Goal: Information Seeking & Learning: Learn about a topic

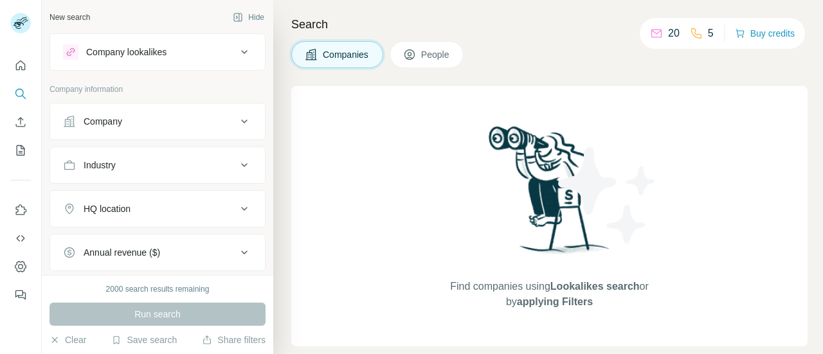
click at [221, 124] on div "Company" at bounding box center [150, 121] width 174 height 13
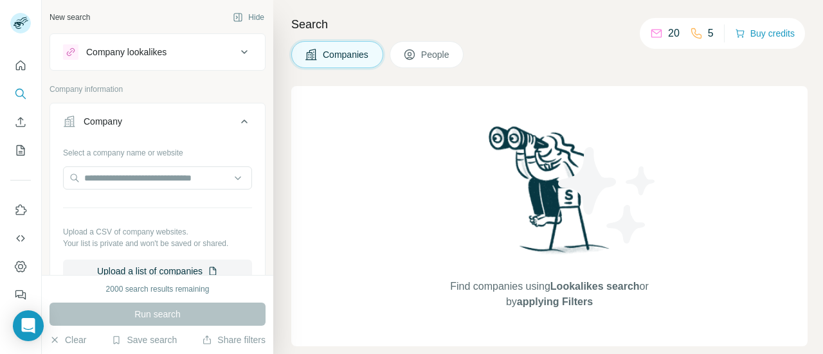
click at [225, 57] on div "Company lookalikes" at bounding box center [150, 51] width 174 height 15
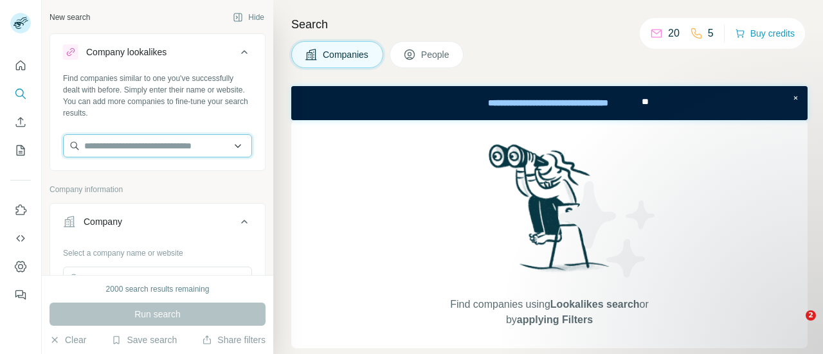
click at [163, 149] on input "text" at bounding box center [157, 145] width 189 height 23
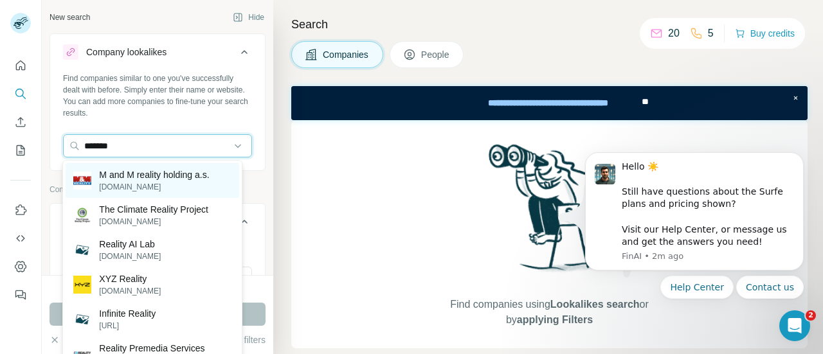
type input "*******"
click at [176, 172] on p "M and M reality holding a.s." at bounding box center [154, 175] width 110 height 13
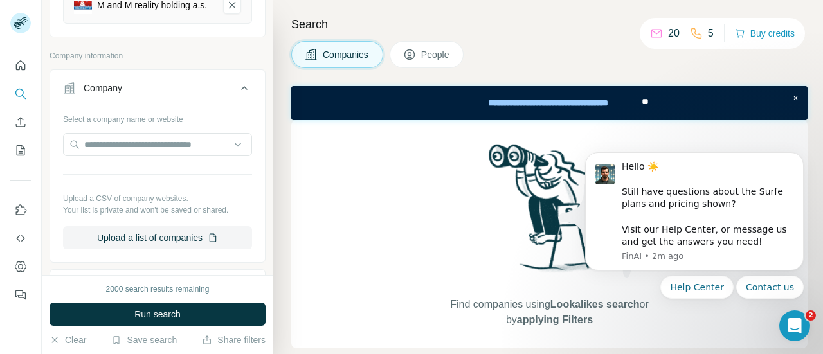
scroll to position [201, 0]
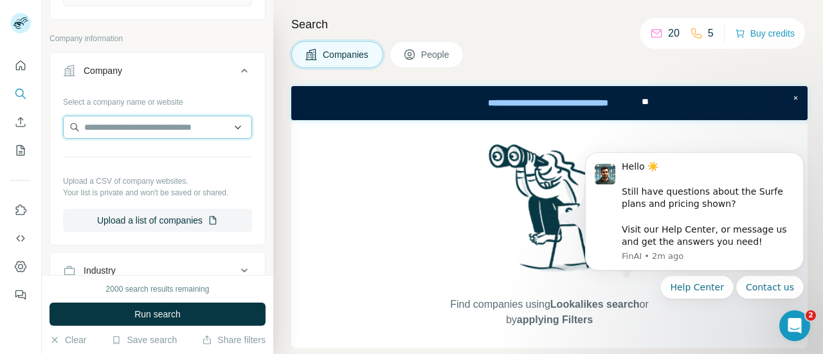
click at [211, 139] on input "text" at bounding box center [157, 127] width 189 height 23
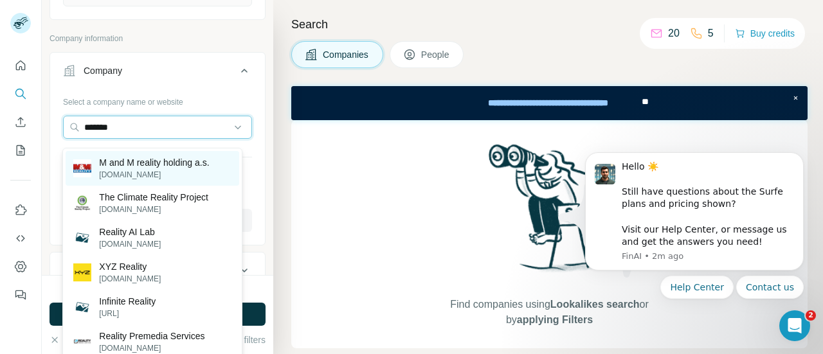
type input "*******"
click at [183, 158] on p "M and M reality holding a.s." at bounding box center [154, 162] width 110 height 13
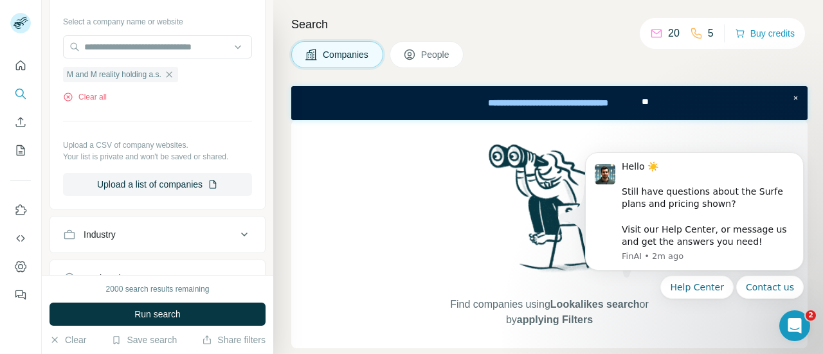
scroll to position [336, 0]
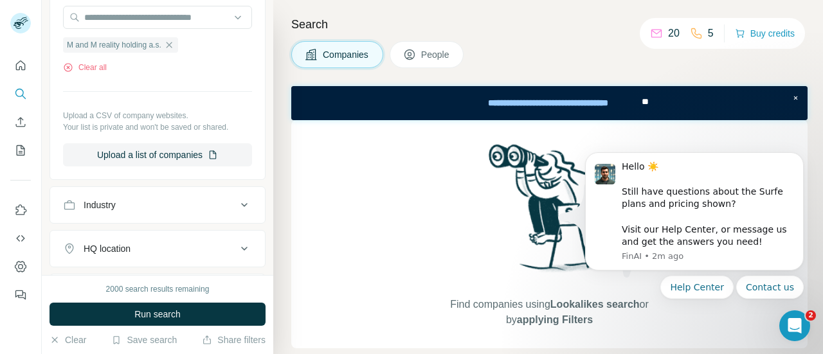
click at [206, 210] on div "Industry" at bounding box center [150, 205] width 174 height 13
click at [159, 244] on input at bounding box center [150, 237] width 159 height 14
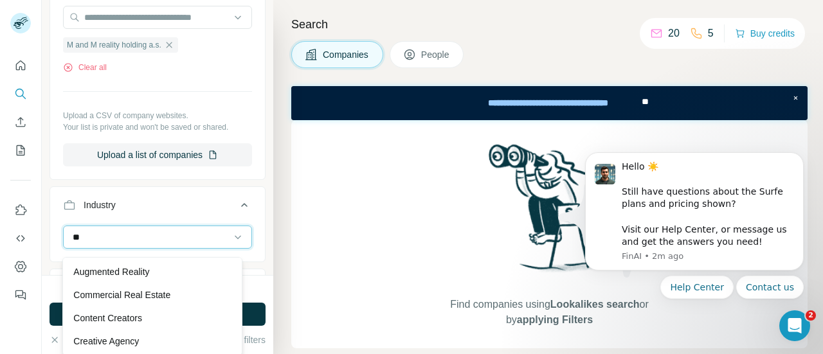
type input "*"
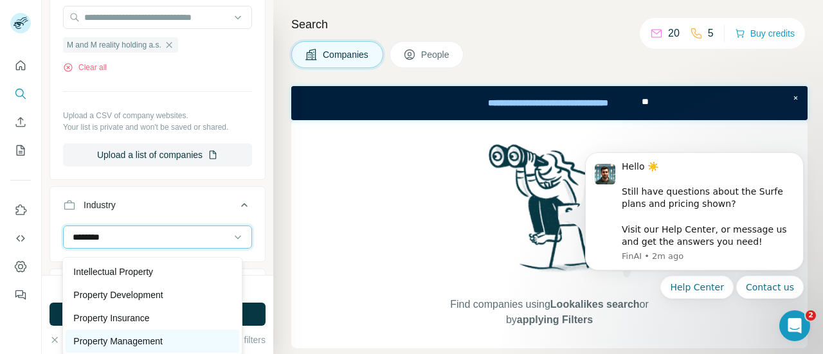
type input "********"
click at [160, 332] on div "Property Management" at bounding box center [152, 341] width 173 height 23
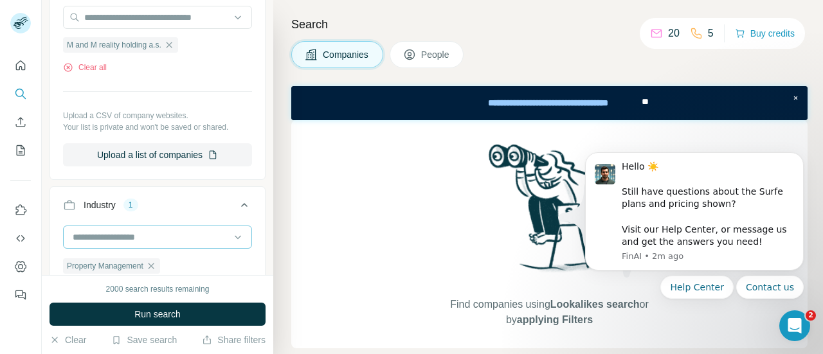
click at [156, 243] on input at bounding box center [150, 237] width 159 height 14
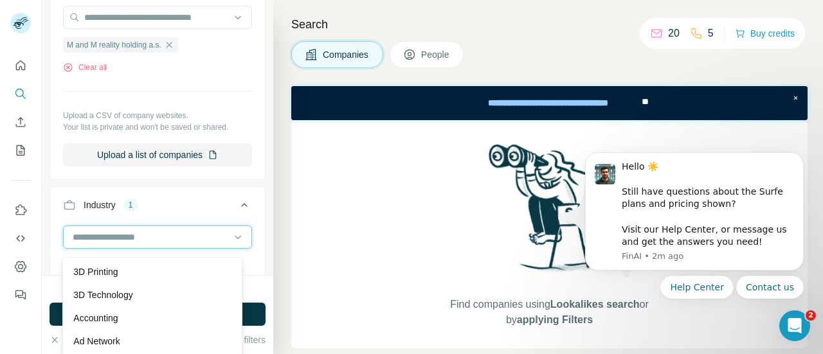
click at [156, 243] on input at bounding box center [150, 237] width 159 height 14
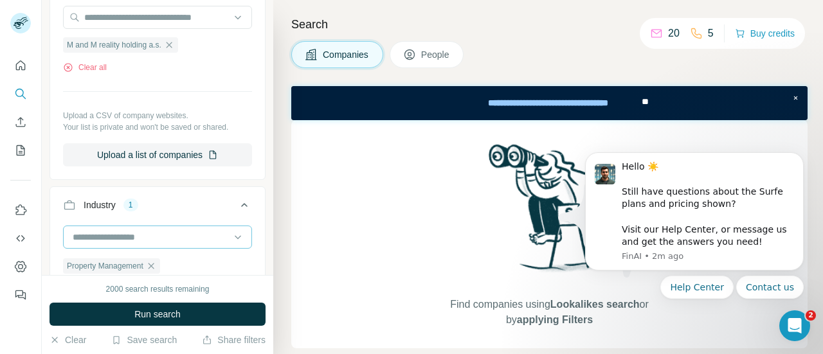
click at [129, 244] on input at bounding box center [150, 237] width 159 height 14
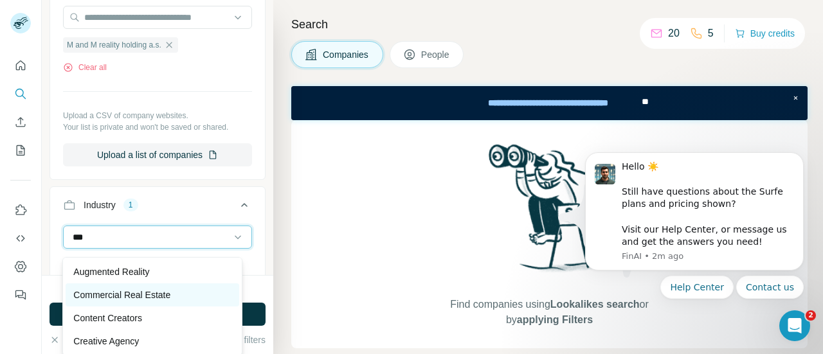
type input "***"
click at [151, 297] on p "Commercial Real Estate" at bounding box center [121, 295] width 97 height 13
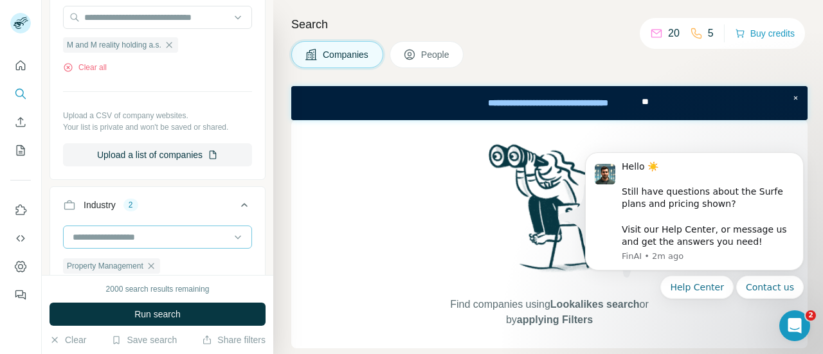
click at [140, 244] on input at bounding box center [150, 237] width 159 height 14
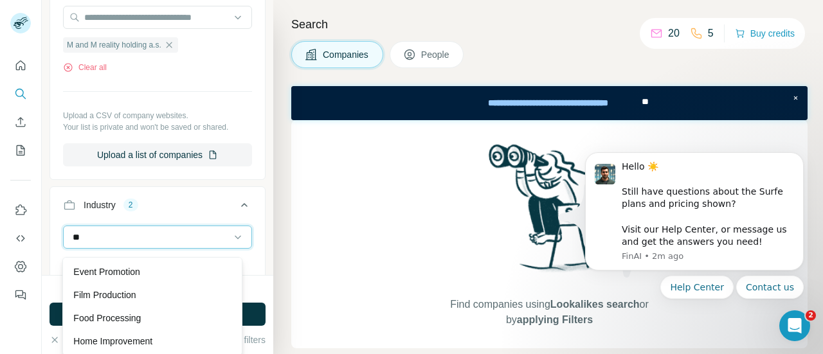
type input "*"
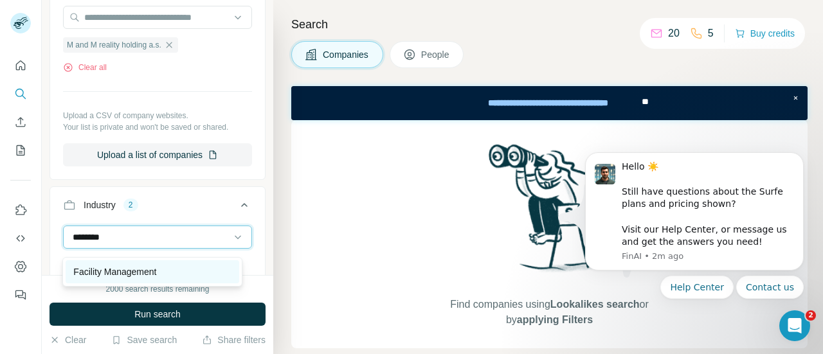
type input "********"
click at [136, 264] on div "Facility Management" at bounding box center [152, 272] width 173 height 23
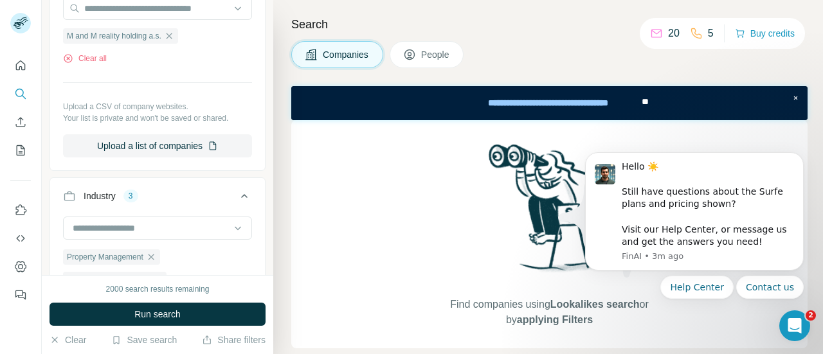
scroll to position [358, 0]
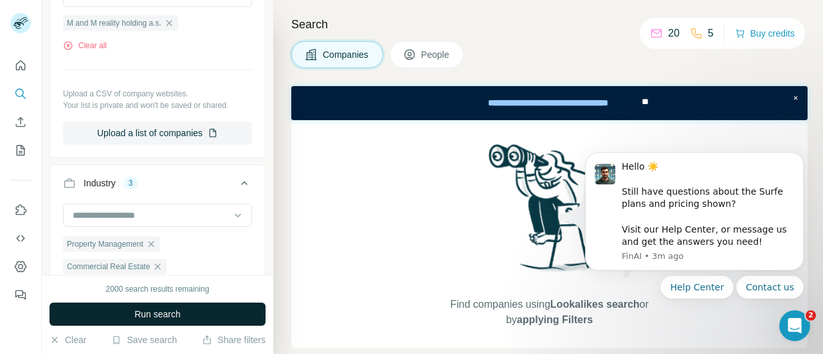
click at [155, 312] on span "Run search" at bounding box center [157, 314] width 46 height 13
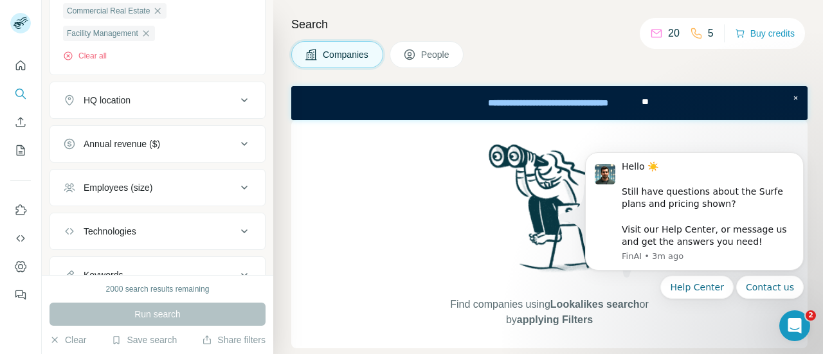
scroll to position [672, 0]
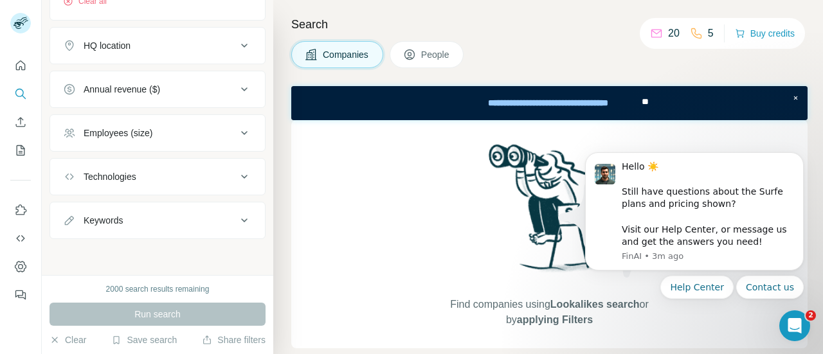
click at [143, 315] on div "Run search" at bounding box center [158, 314] width 216 height 23
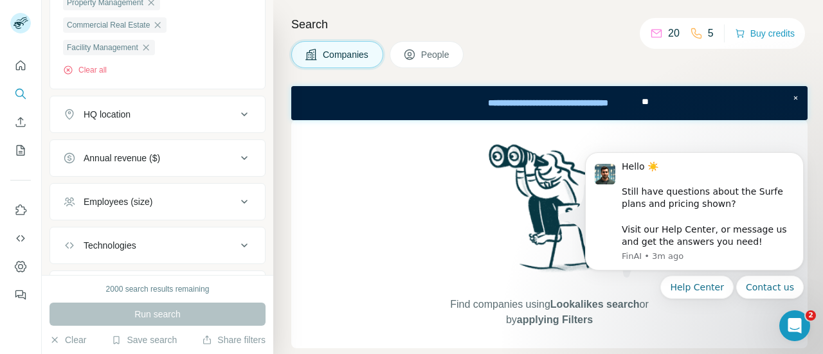
scroll to position [668, 0]
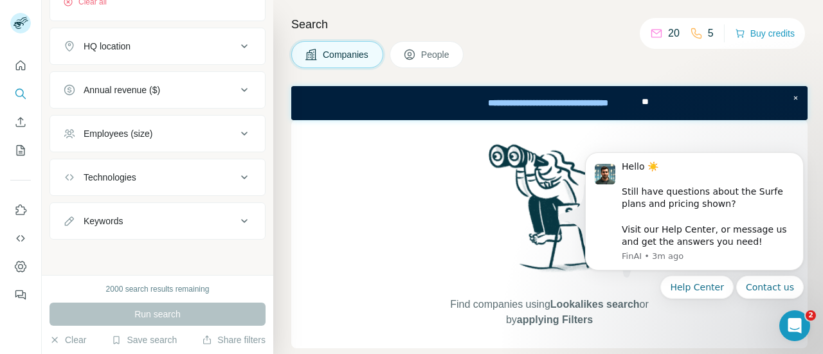
click at [198, 53] on div "HQ location" at bounding box center [150, 46] width 174 height 13
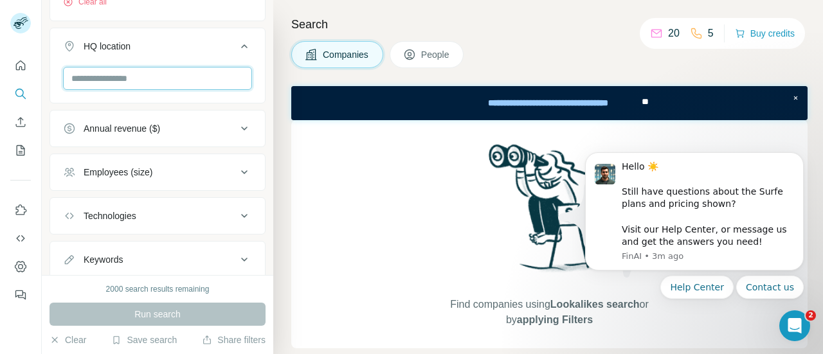
click at [147, 80] on input "text" at bounding box center [157, 78] width 189 height 23
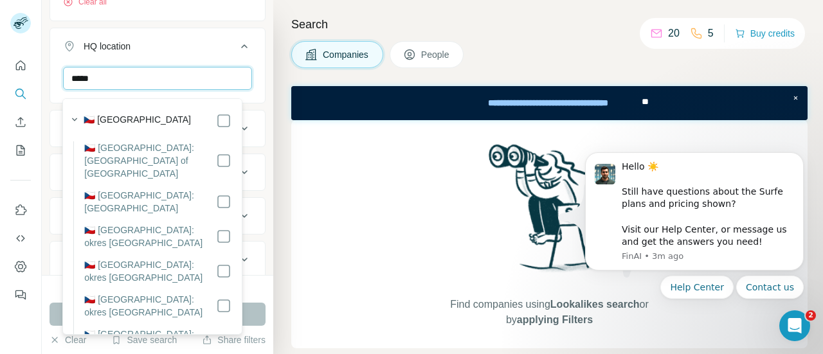
type input "*****"
click at [160, 116] on label "🇨🇿 [GEOGRAPHIC_DATA]" at bounding box center [137, 120] width 107 height 15
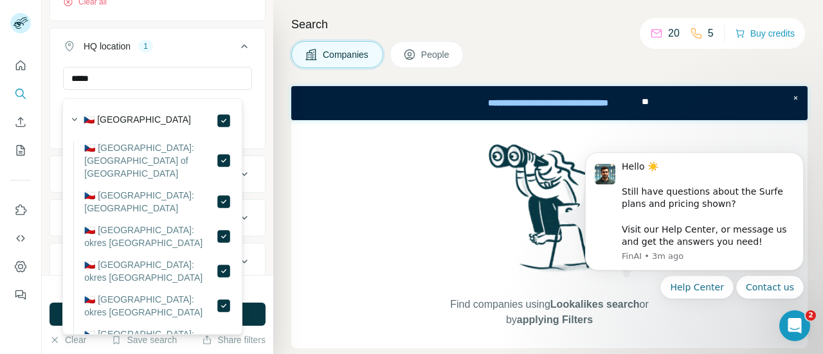
click at [193, 61] on button "HQ location 1" at bounding box center [157, 49] width 215 height 36
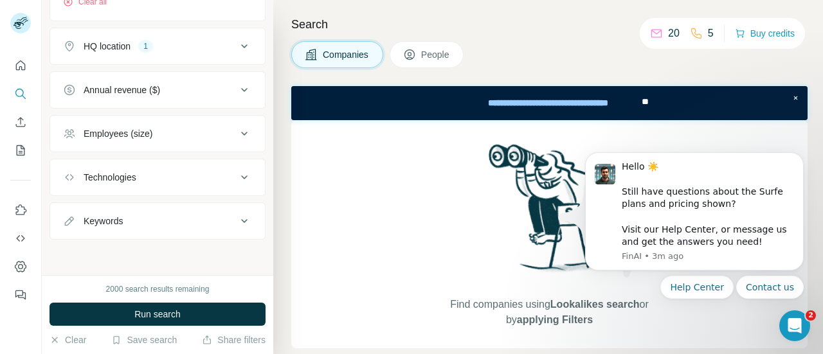
click at [159, 184] on div "Technologies" at bounding box center [150, 177] width 174 height 13
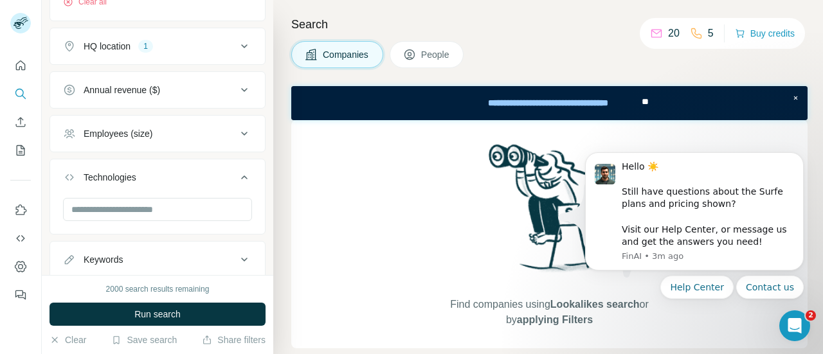
click at [159, 184] on div "Technologies" at bounding box center [150, 177] width 174 height 13
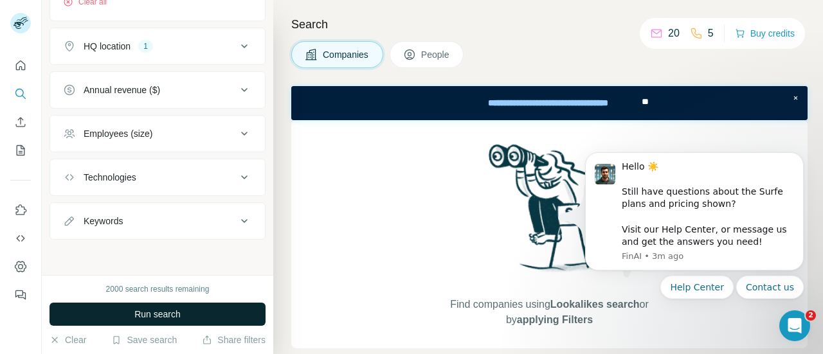
click at [143, 312] on span "Run search" at bounding box center [157, 314] width 46 height 13
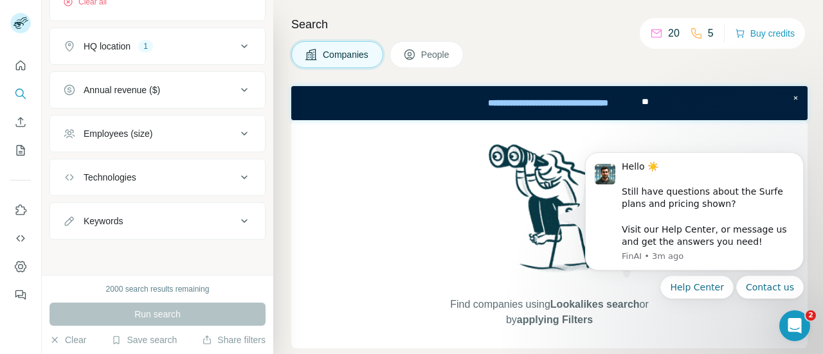
click at [188, 95] on div "Annual revenue ($)" at bounding box center [150, 90] width 174 height 13
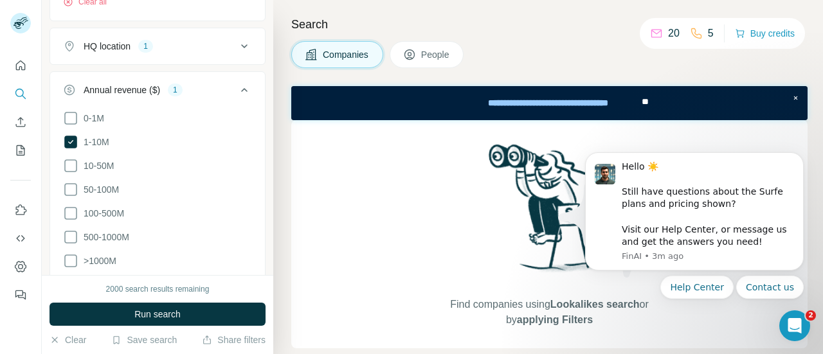
click at [237, 98] on icon at bounding box center [244, 89] width 15 height 15
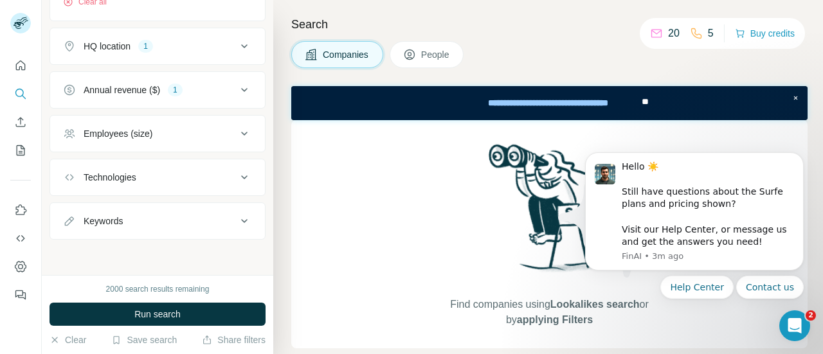
click at [164, 134] on div "Employees (size)" at bounding box center [150, 133] width 174 height 13
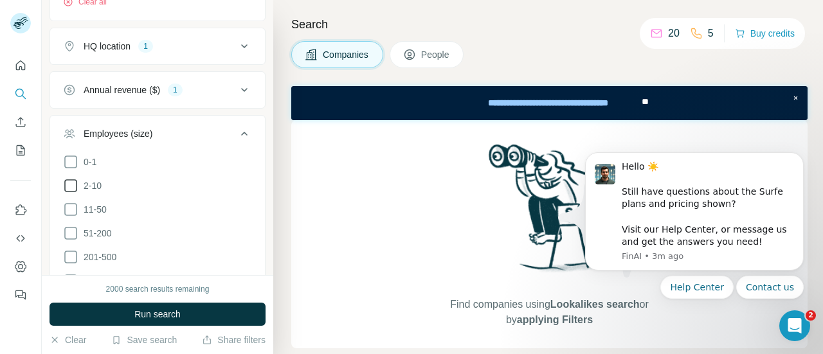
click at [92, 190] on span "2-10" at bounding box center [89, 185] width 23 height 13
click at [237, 141] on icon at bounding box center [244, 133] width 15 height 15
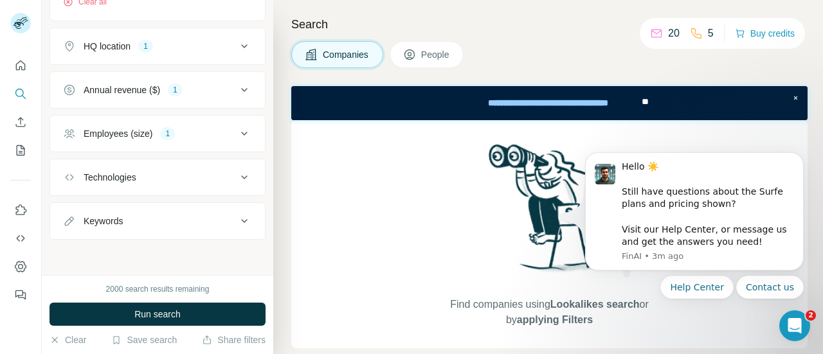
click at [123, 188] on button "Technologies" at bounding box center [157, 177] width 215 height 31
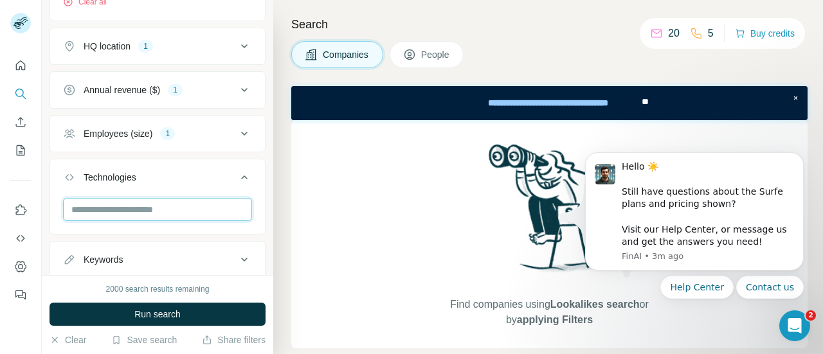
click at [120, 221] on input "text" at bounding box center [157, 209] width 189 height 23
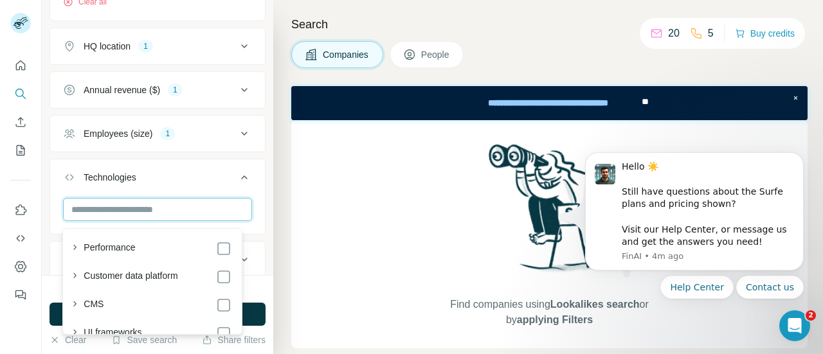
scroll to position [188, 0]
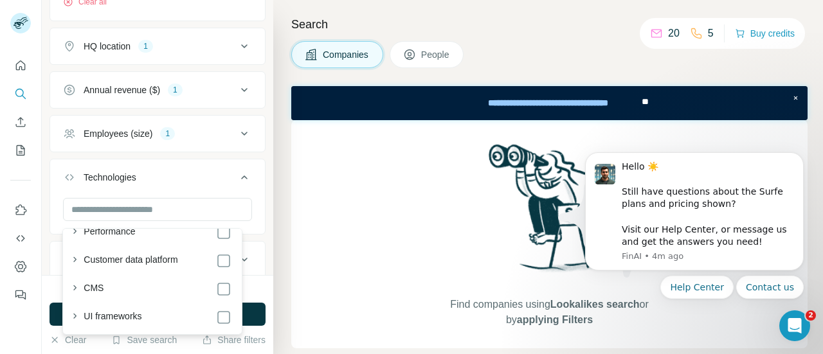
click at [178, 258] on label "Customer data platform" at bounding box center [131, 260] width 94 height 15
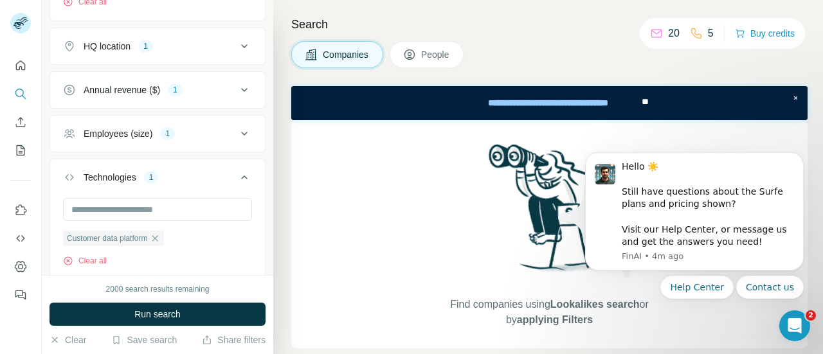
click at [237, 181] on icon at bounding box center [244, 177] width 15 height 15
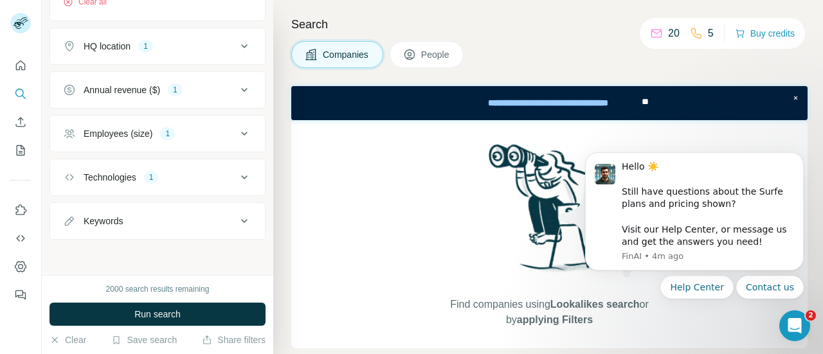
click at [160, 228] on div "Keywords" at bounding box center [150, 221] width 174 height 13
click at [138, 264] on input "text" at bounding box center [144, 253] width 163 height 23
type input "*******"
type input "********"
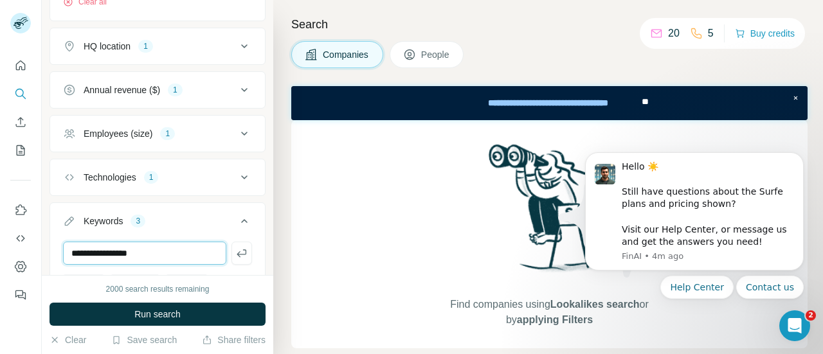
type input "**********"
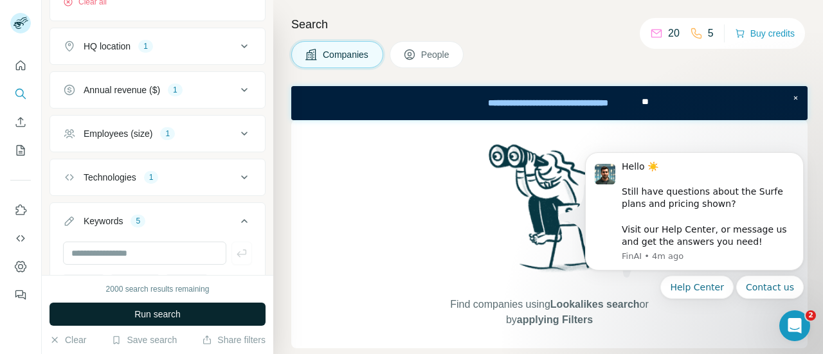
click at [156, 314] on span "Run search" at bounding box center [157, 314] width 46 height 13
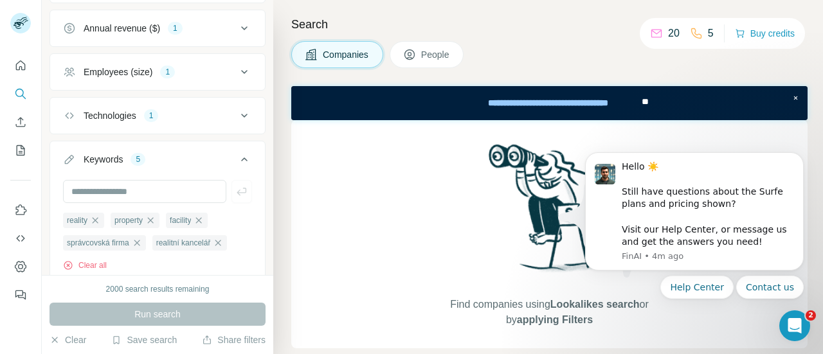
scroll to position [778, 0]
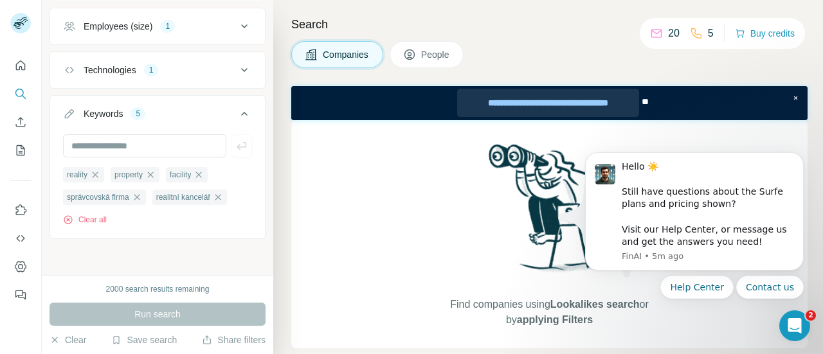
click at [618, 110] on div "**********" at bounding box center [547, 103] width 181 height 28
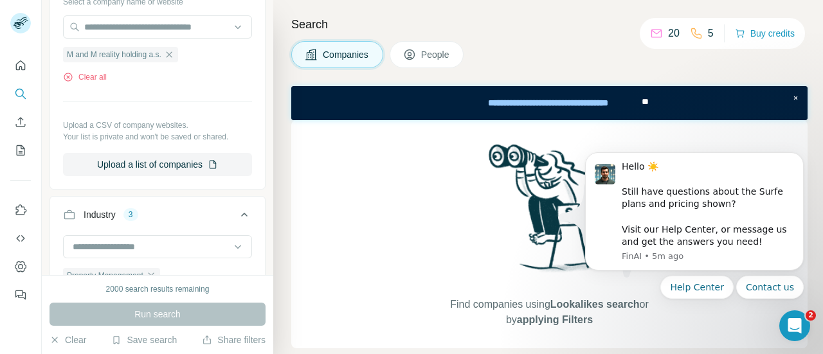
scroll to position [45, 0]
